Goal: Obtain resource: Obtain resource

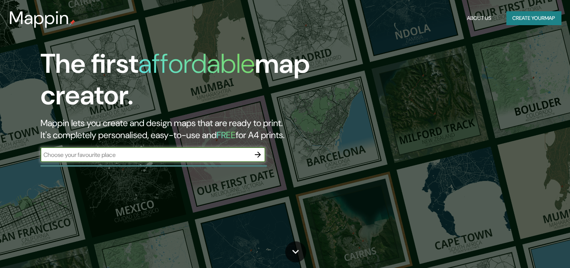
click at [516, 18] on button "Create your map" at bounding box center [533, 18] width 55 height 14
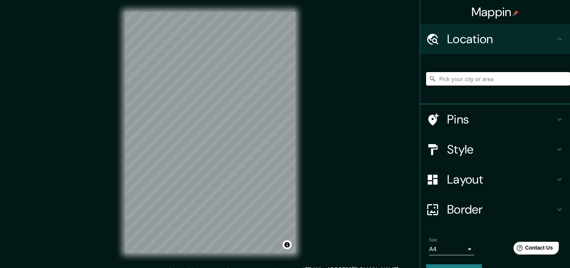
click at [454, 79] on input "Pick your city or area" at bounding box center [498, 78] width 144 height 13
paste input "-7, [STREET_ADDRESS]"
type input "[STREET_ADDRESS][PERSON_NAME]"
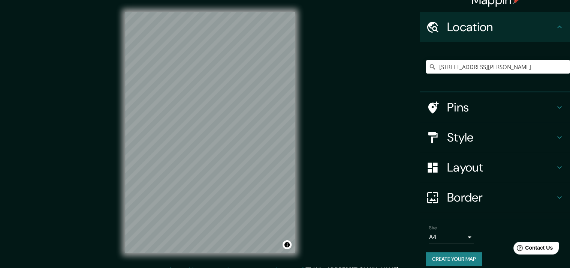
scroll to position [19, 0]
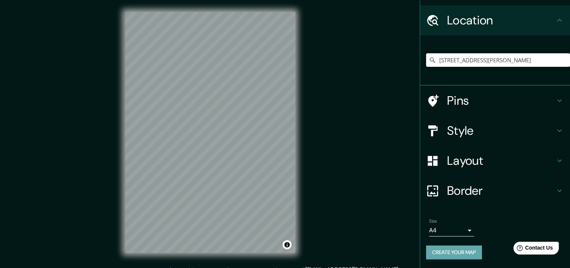
click at [459, 255] on button "Create your map" at bounding box center [454, 252] width 56 height 14
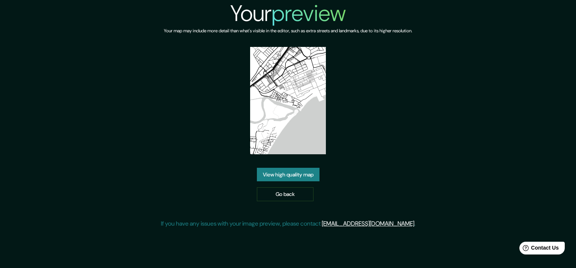
click at [298, 177] on link "View high quality map" at bounding box center [288, 175] width 63 height 14
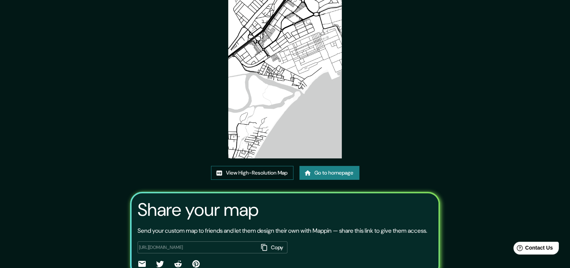
scroll to position [75, 0]
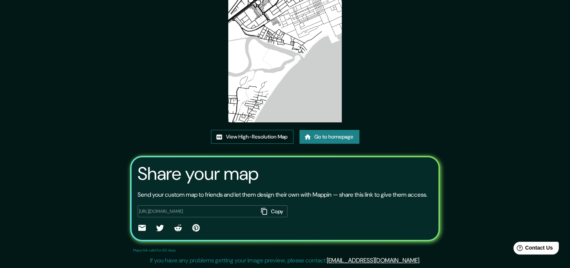
click at [267, 134] on link "View High-Resolution Map" at bounding box center [252, 137] width 82 height 14
